Goal: Task Accomplishment & Management: Complete application form

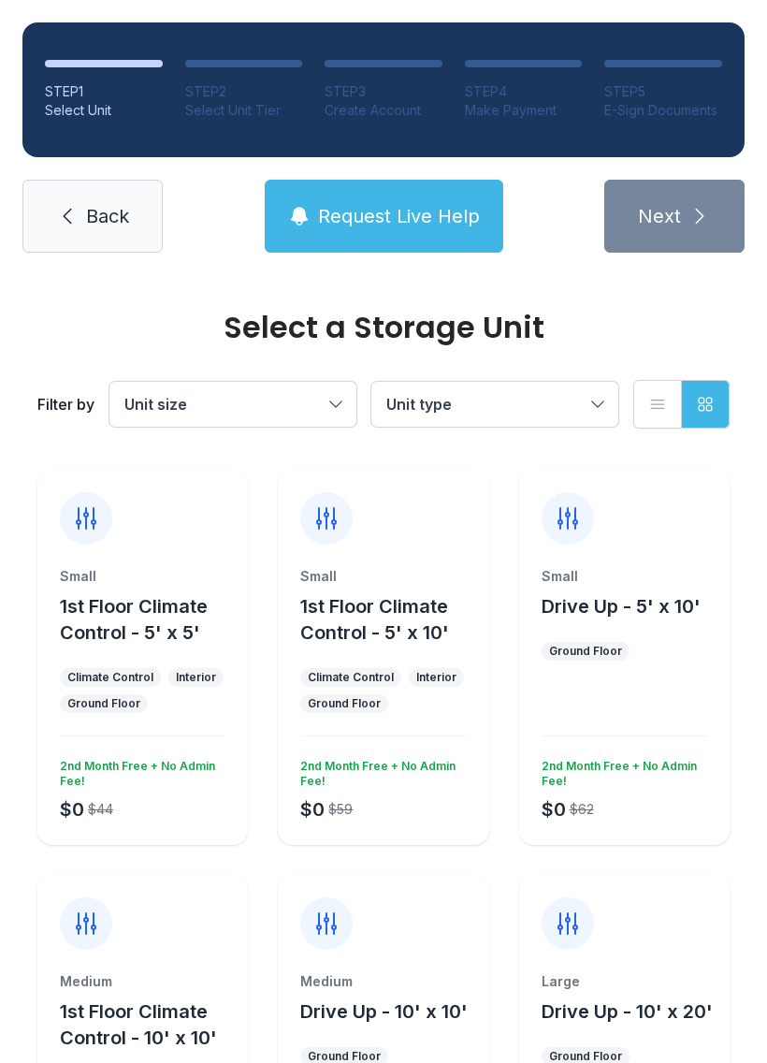
click at [400, 221] on span "Request Live Help" at bounding box center [399, 216] width 162 height 26
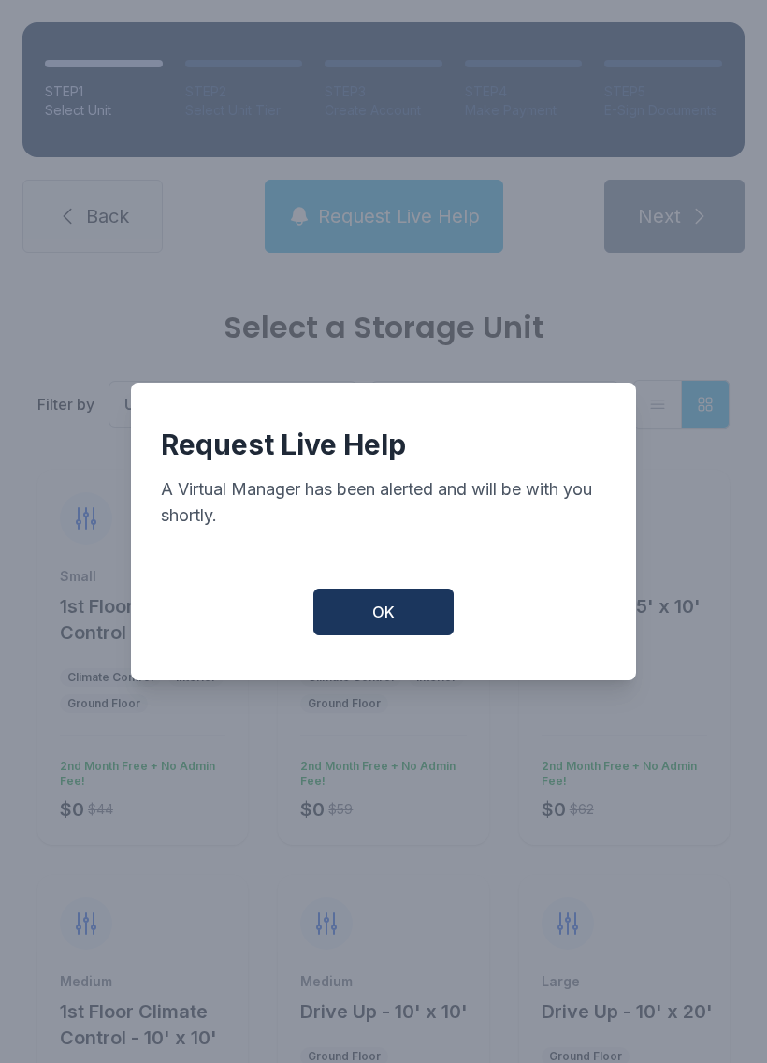
click at [411, 626] on button "OK" at bounding box center [384, 612] width 140 height 47
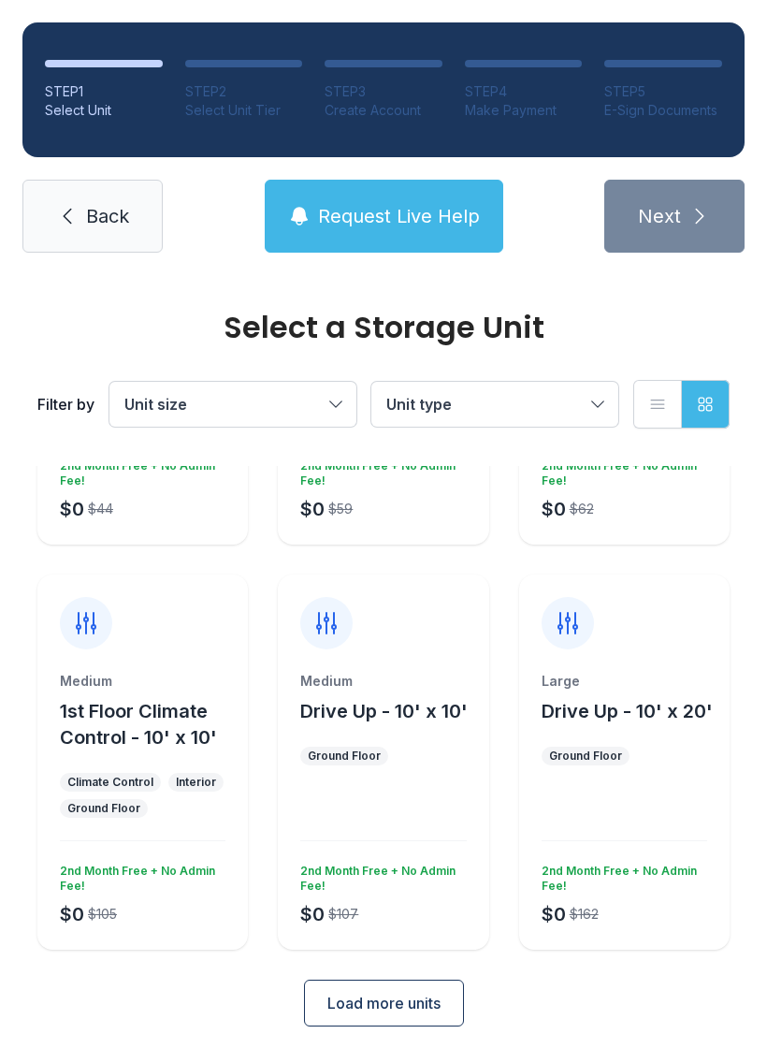
scroll to position [298, 0]
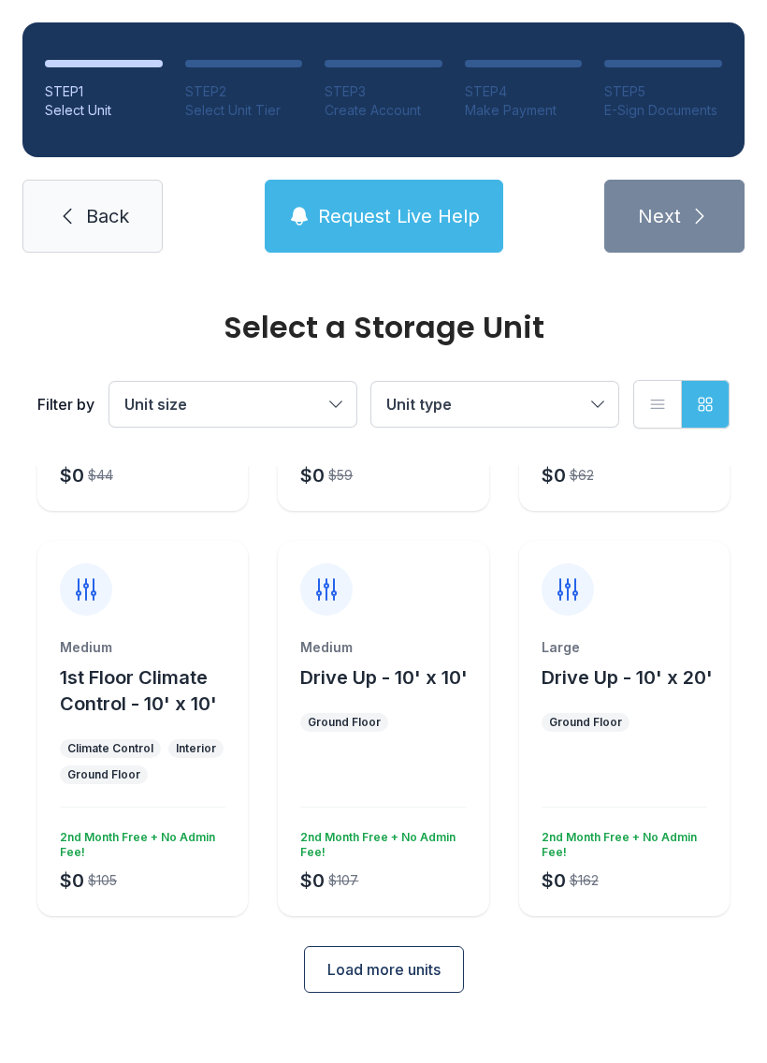
click at [506, 38] on ol "STEP 1 Select Unit STEP 2 Select Unit Tier STEP 3 Create Account STEP 4 Make Pa…" at bounding box center [383, 89] width 723 height 135
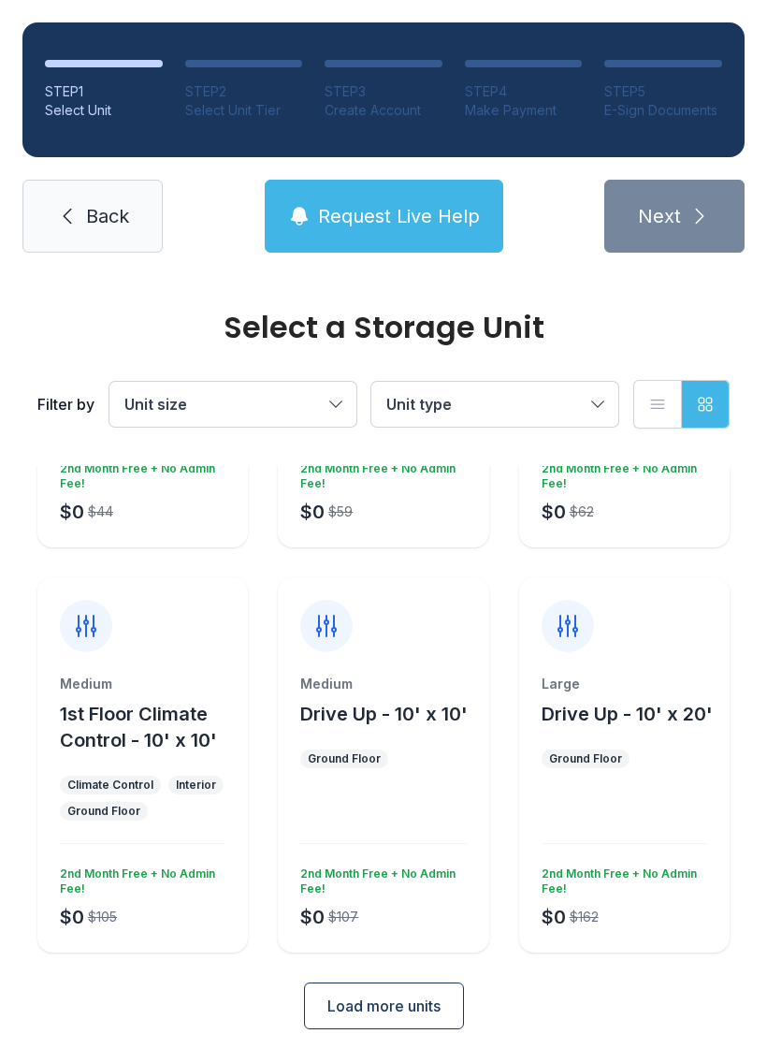
click at [105, 221] on span "Back" at bounding box center [107, 216] width 43 height 26
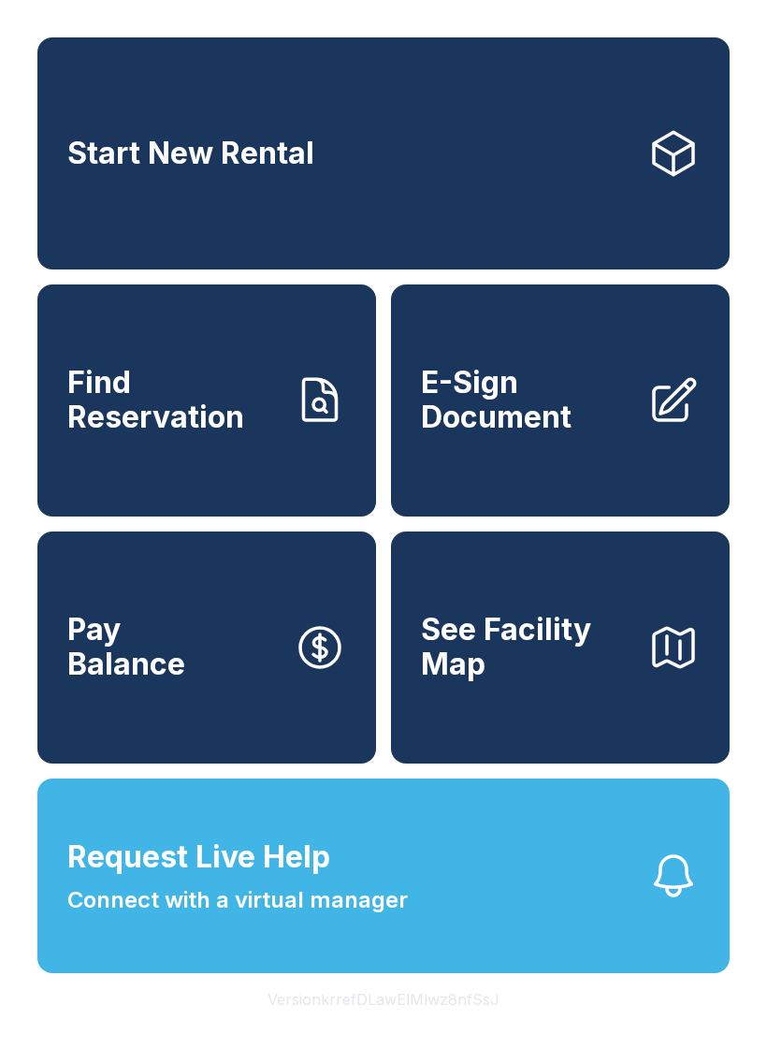
click at [591, 434] on span "E-Sign Document" at bounding box center [527, 400] width 212 height 68
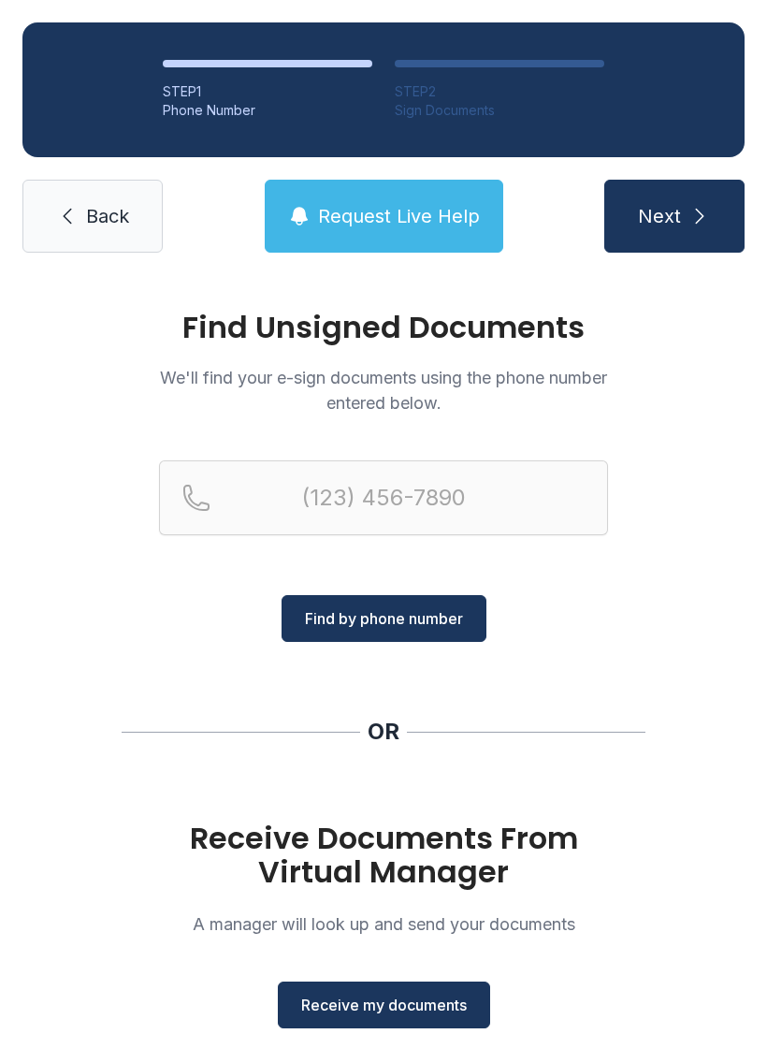
click at [415, 1009] on span "Receive my documents" at bounding box center [384, 1005] width 166 height 22
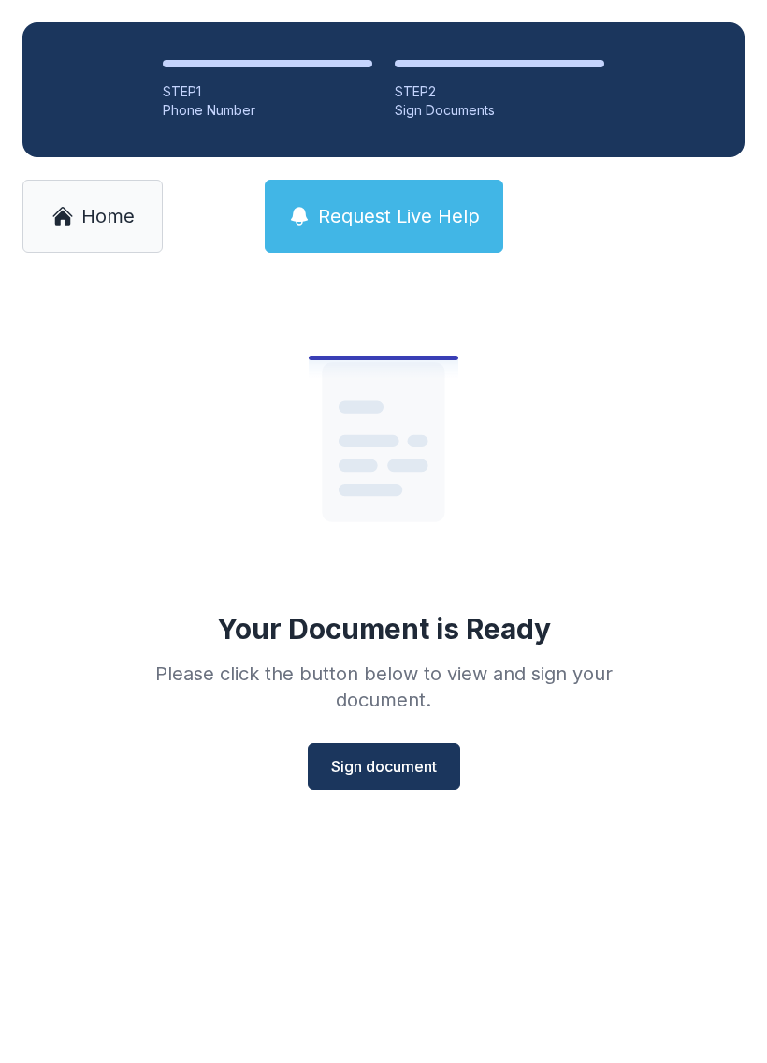
click at [393, 757] on span "Sign document" at bounding box center [384, 766] width 106 height 22
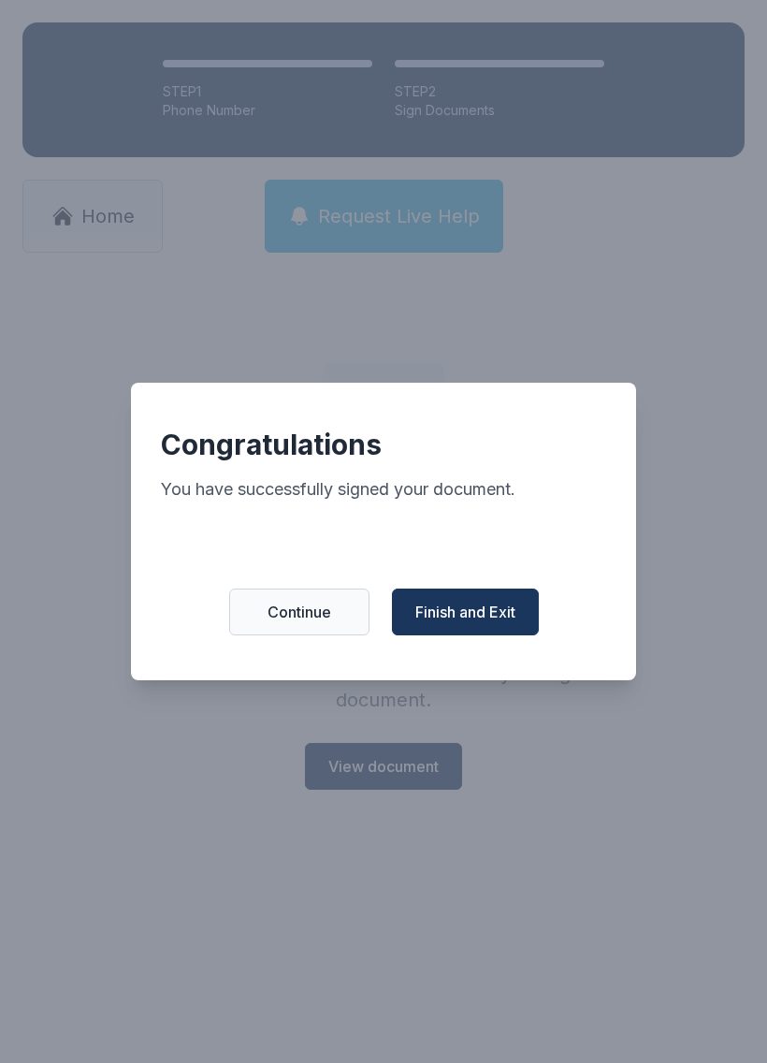
click at [476, 617] on span "Finish and Exit" at bounding box center [466, 612] width 100 height 22
